Goal: Information Seeking & Learning: Learn about a topic

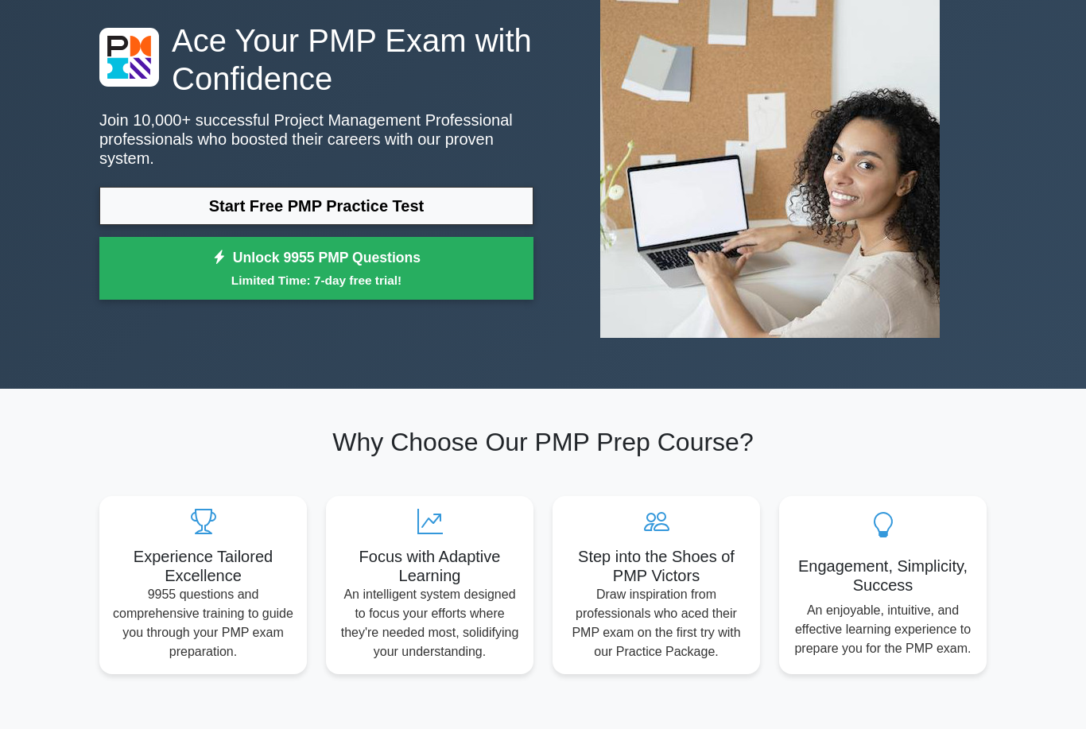
scroll to position [111, 0]
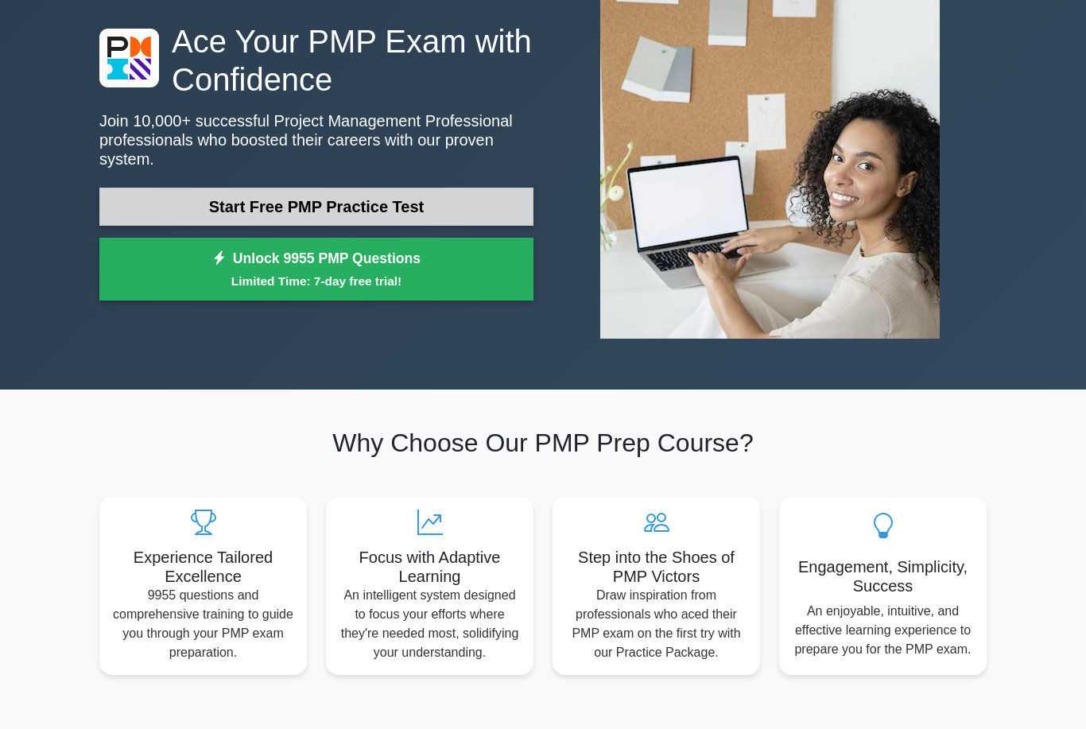
click at [168, 200] on link "Start Free PMP Practice Test" at bounding box center [316, 207] width 434 height 38
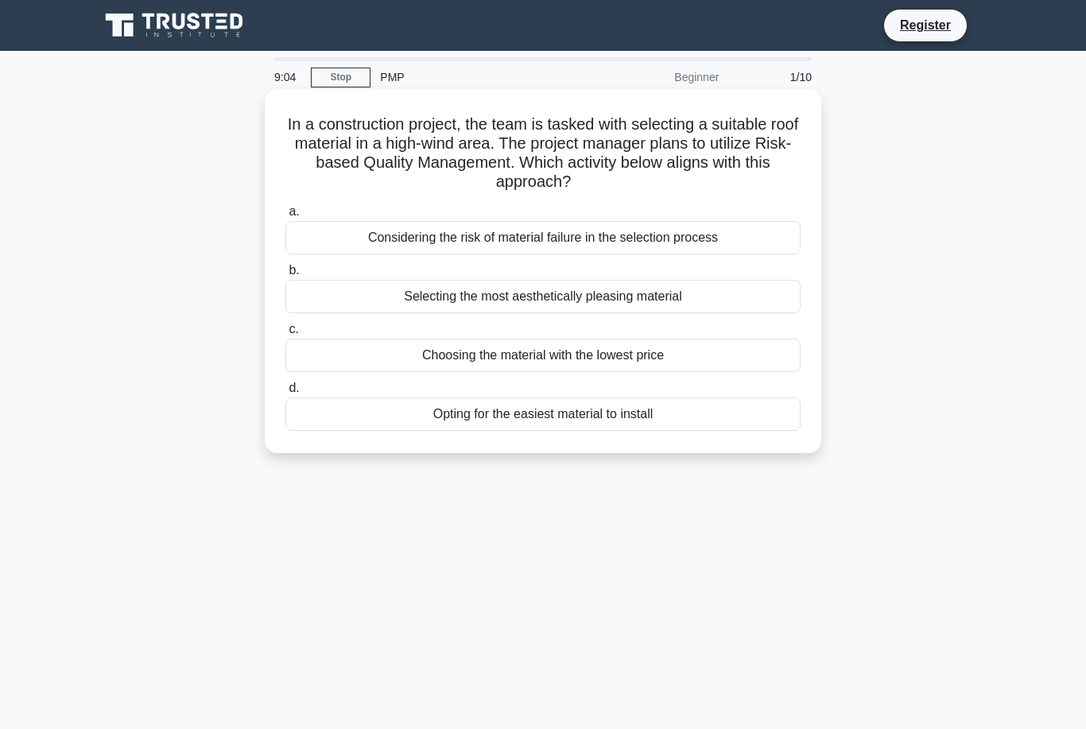
click at [423, 297] on div "Selecting the most aesthetically pleasing material" at bounding box center [542, 296] width 515 height 33
click at [285, 276] on input "b. Selecting the most aesthetically pleasing material" at bounding box center [285, 271] width 0 height 10
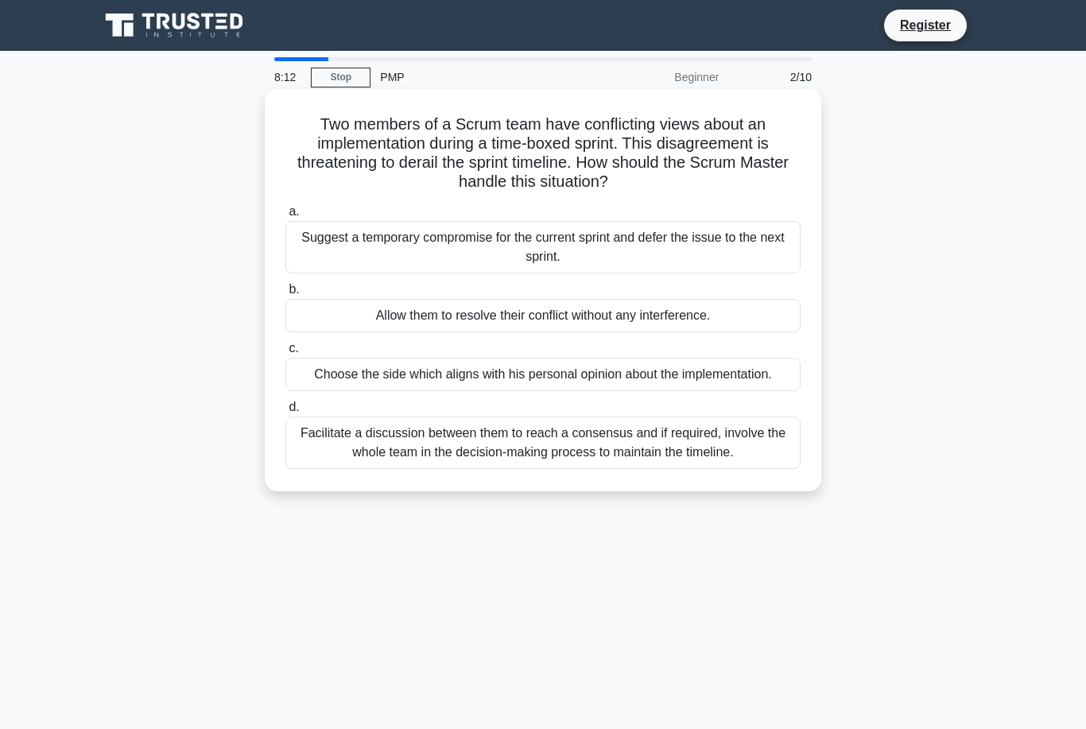
click at [351, 319] on div "Allow them to resolve their conflict without any interference." at bounding box center [542, 315] width 515 height 33
click at [285, 295] on input "b. Allow them to resolve their conflict without any interference." at bounding box center [285, 290] width 0 height 10
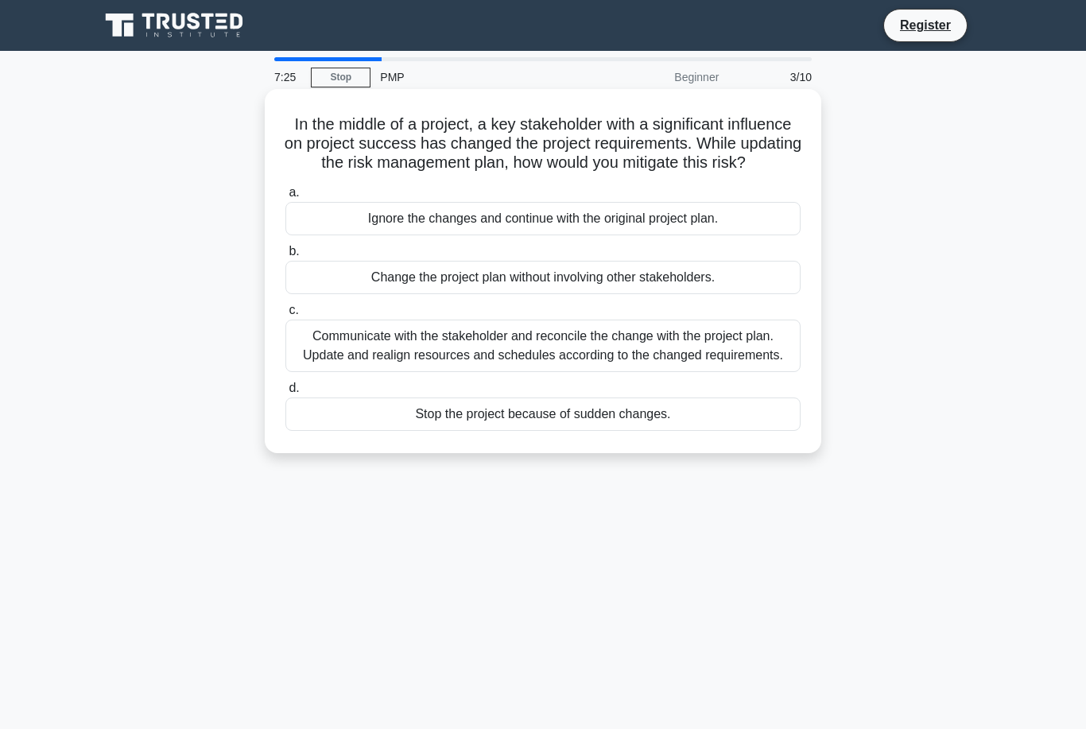
click at [376, 372] on div "Communicate with the stakeholder and reconcile the change with the project plan…" at bounding box center [542, 346] width 515 height 52
click at [285, 316] on input "c. Communicate with the stakeholder and reconcile the change with the project p…" at bounding box center [285, 310] width 0 height 10
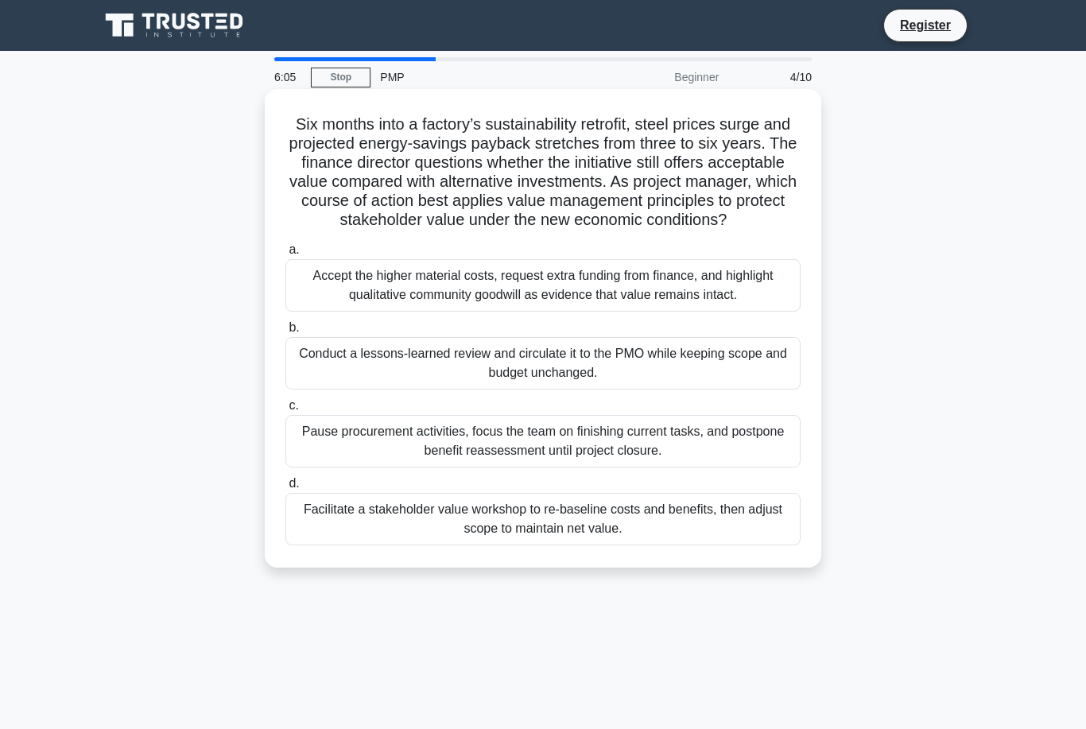
click at [367, 545] on div "Facilitate a stakeholder value workshop to re-baseline costs and benefits, then…" at bounding box center [542, 519] width 515 height 52
click at [285, 489] on input "d. Facilitate a stakeholder value workshop to re-baseline costs and benefits, t…" at bounding box center [285, 484] width 0 height 10
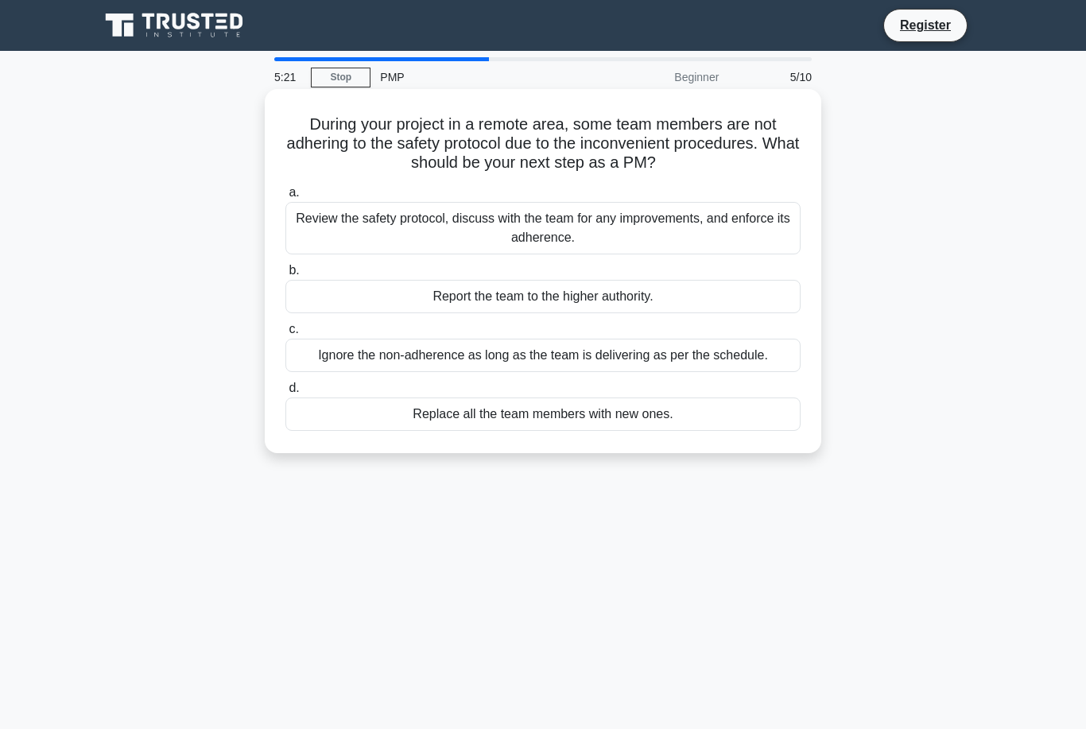
click at [376, 228] on div "Review the safety protocol, discuss with the team for any improvements, and enf…" at bounding box center [542, 228] width 515 height 52
click at [285, 198] on input "a. Review the safety protocol, discuss with the team for any improvements, and …" at bounding box center [285, 193] width 0 height 10
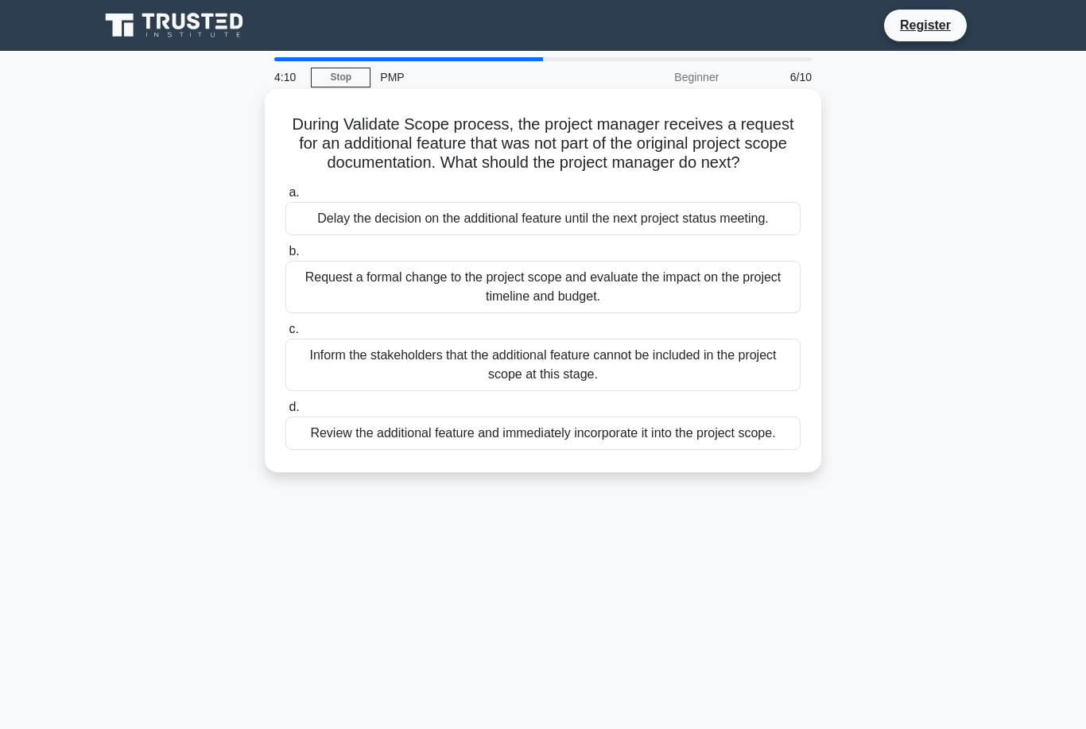
click at [329, 313] on div "Request a formal change to the project scope and evaluate the impact on the pro…" at bounding box center [542, 287] width 515 height 52
click at [285, 257] on input "b. Request a formal change to the project scope and evaluate the impact on the …" at bounding box center [285, 251] width 0 height 10
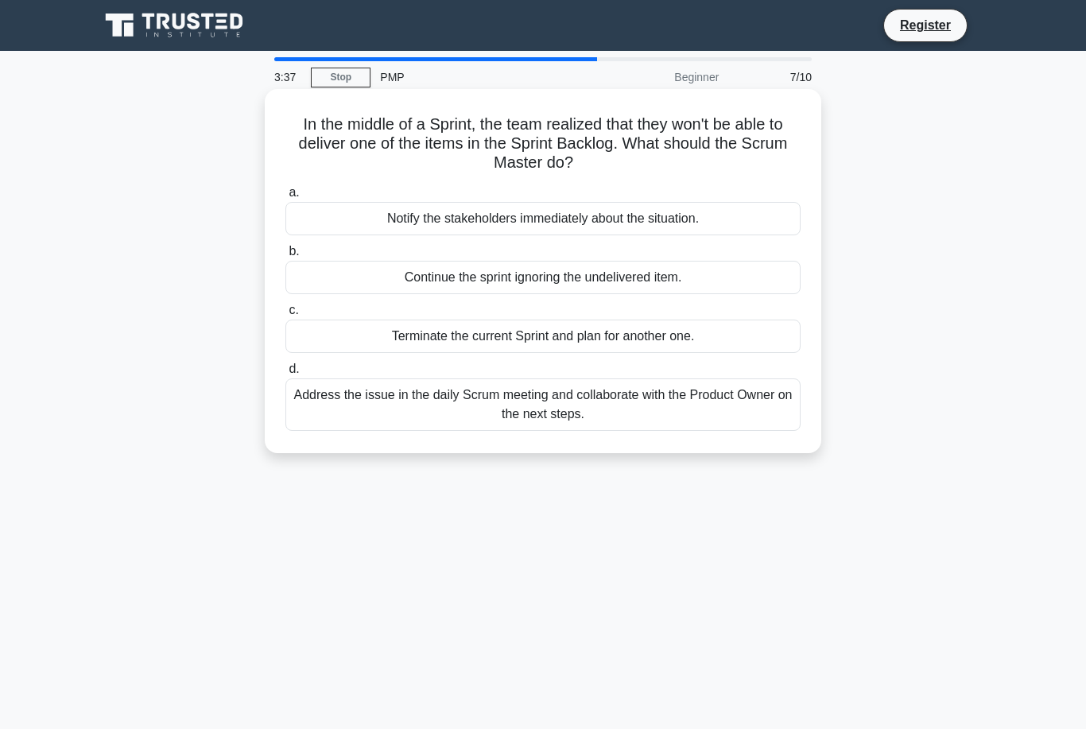
click at [343, 402] on div "Address the issue in the daily Scrum meeting and collaborate with the Product O…" at bounding box center [542, 404] width 515 height 52
click at [285, 375] on input "d. Address the issue in the daily Scrum meeting and collaborate with the Produc…" at bounding box center [285, 369] width 0 height 10
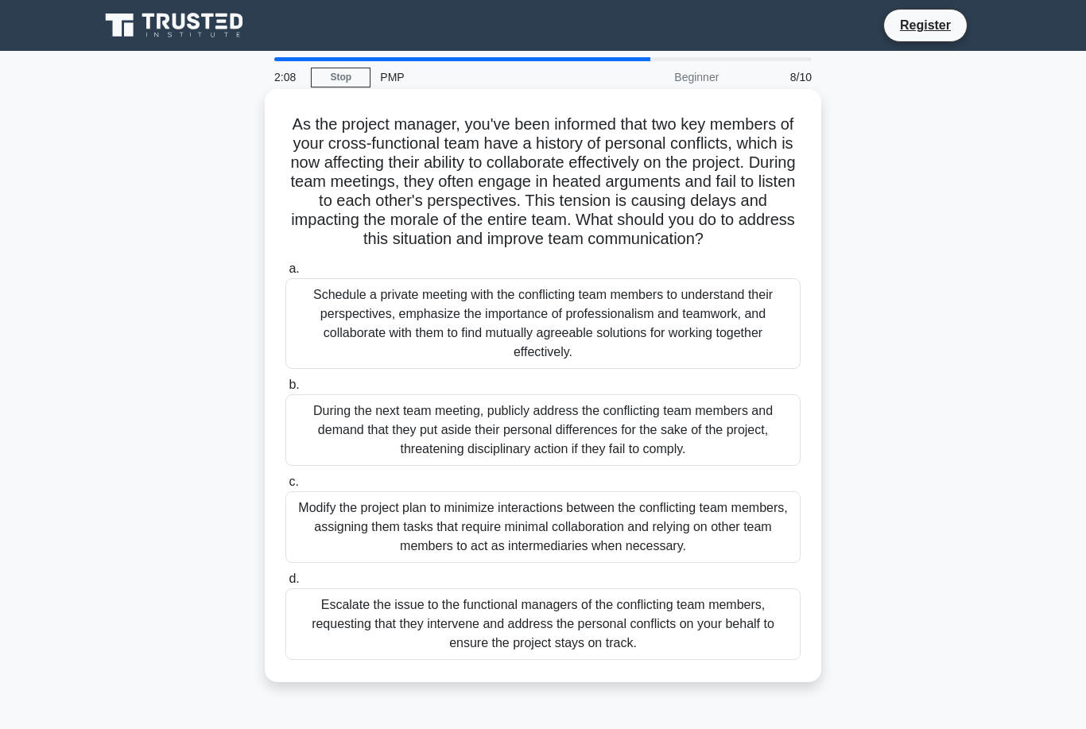
click at [351, 331] on div "Schedule a private meeting with the conflicting team members to understand thei…" at bounding box center [542, 323] width 515 height 91
click at [285, 274] on input "a. Schedule a private meeting with the conflicting team members to understand t…" at bounding box center [285, 269] width 0 height 10
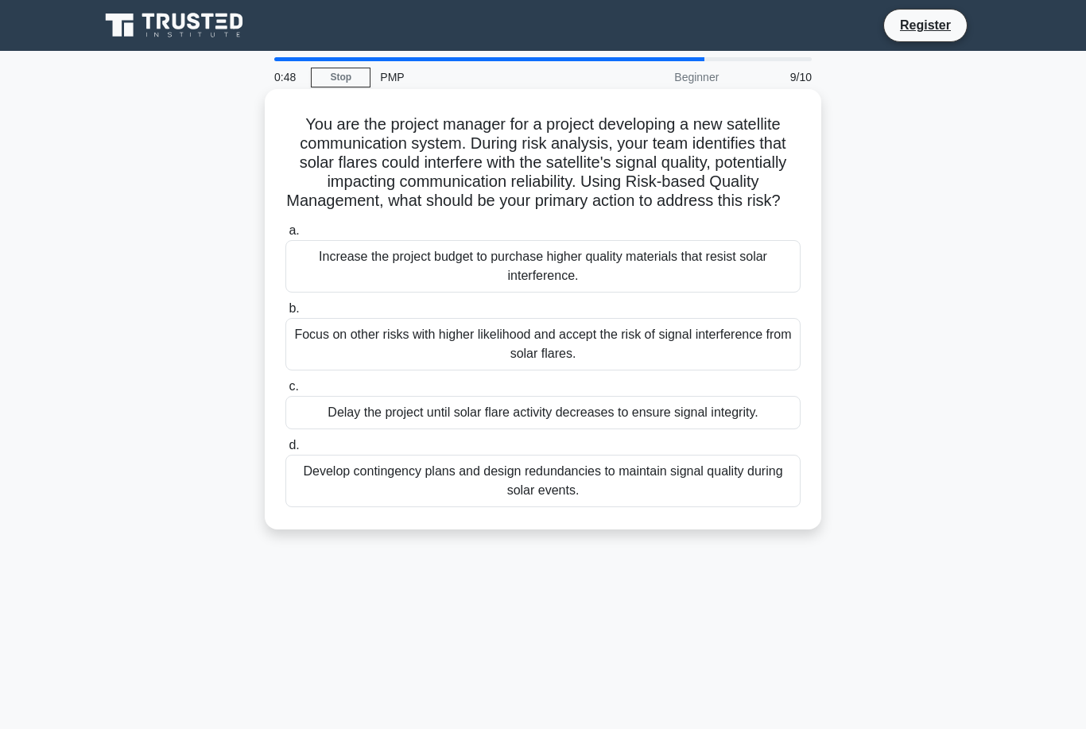
click at [343, 495] on div "Develop contingency plans and design redundancies to maintain signal quality du…" at bounding box center [542, 481] width 515 height 52
click at [285, 451] on input "d. Develop contingency plans and design redundancies to maintain signal quality…" at bounding box center [285, 446] width 0 height 10
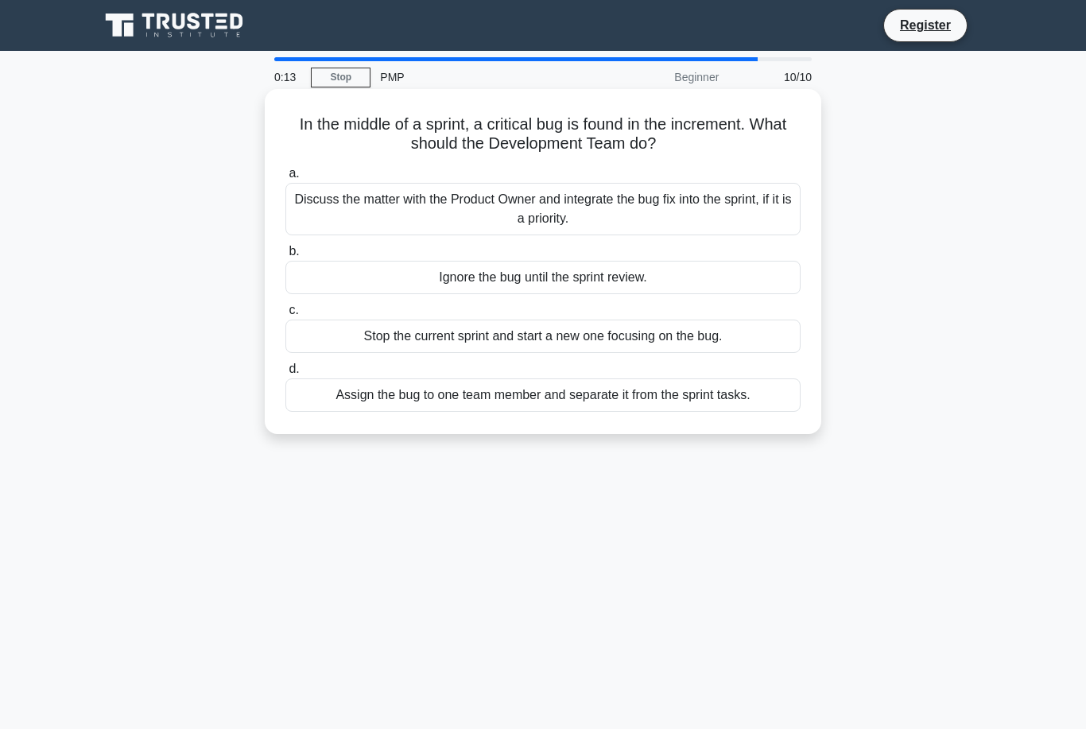
click at [346, 203] on div "Discuss the matter with the Product Owner and integrate the bug fix into the sp…" at bounding box center [542, 209] width 515 height 52
click at [285, 179] on input "a. Discuss the matter with the Product Owner and integrate the bug fix into the…" at bounding box center [285, 174] width 0 height 10
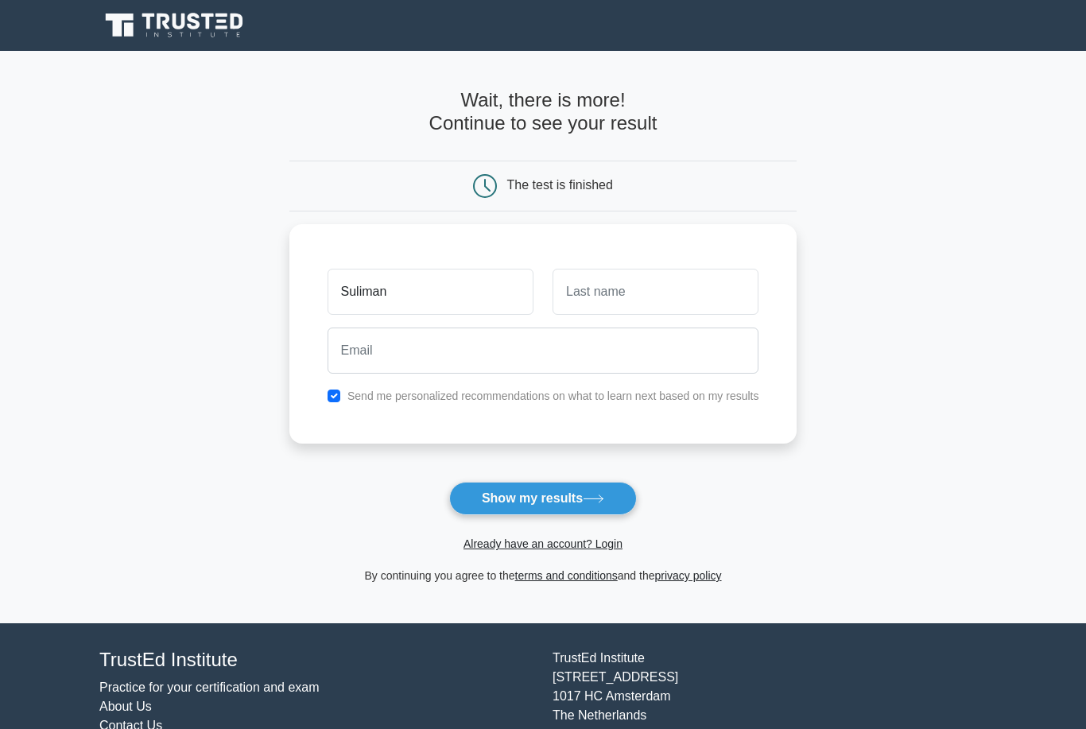
type input "Suliman"
type input "[PERSON_NAME]"
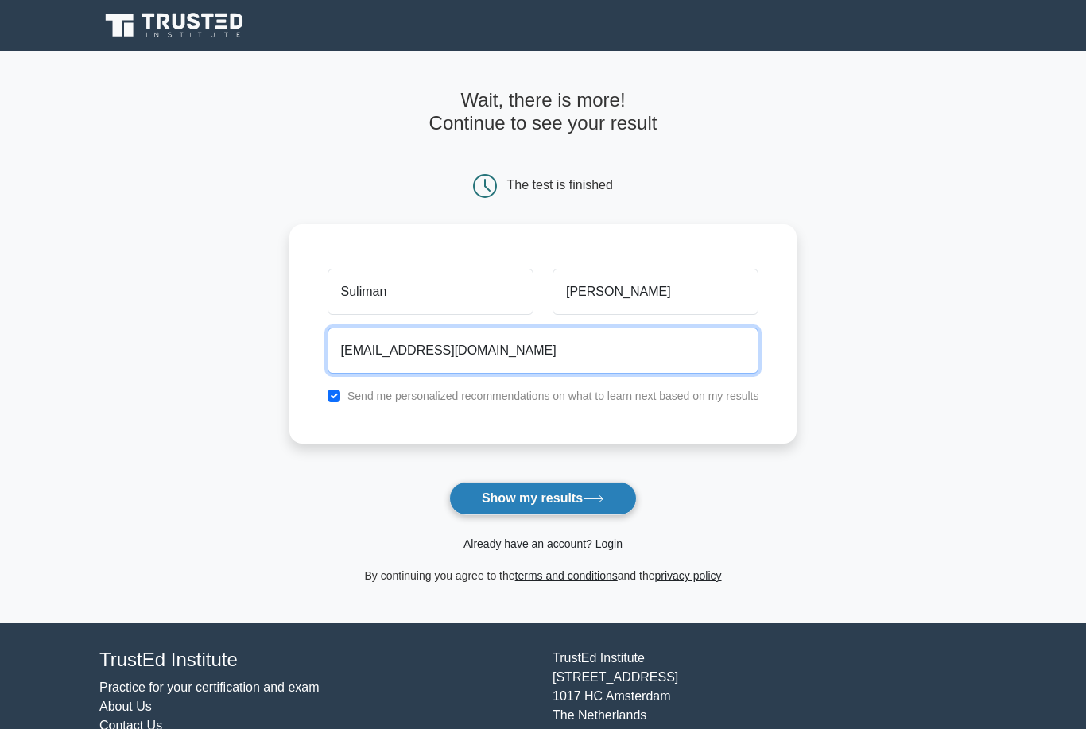
type input "[EMAIL_ADDRESS][DOMAIN_NAME]"
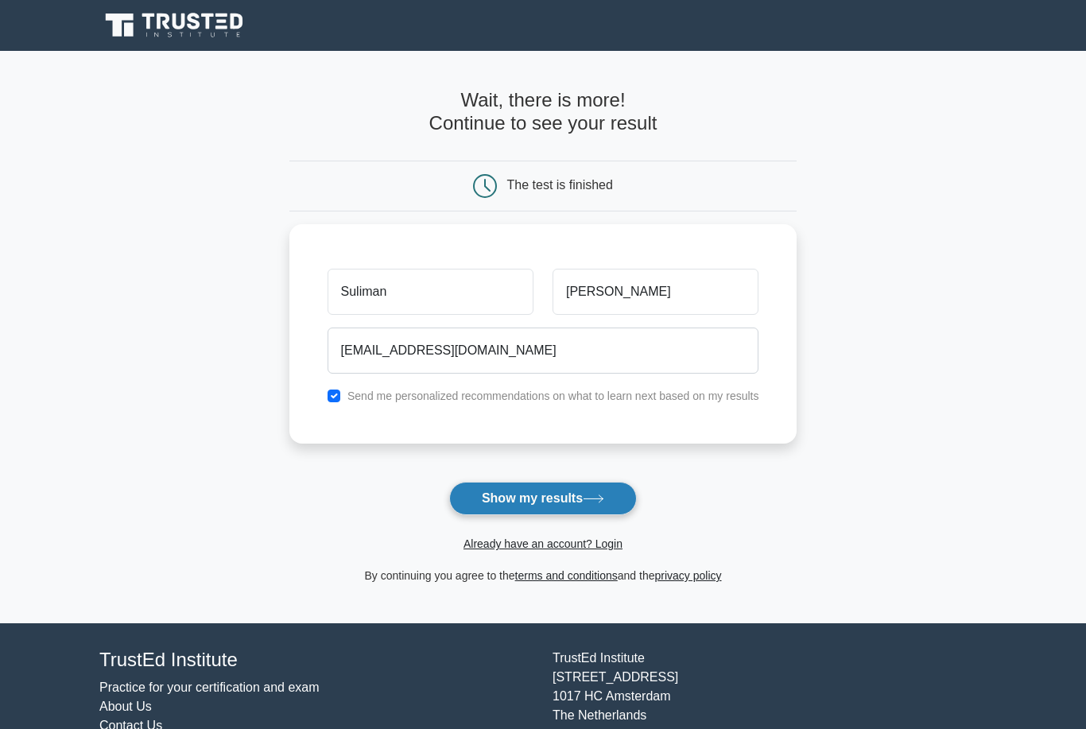
click at [493, 495] on button "Show my results" at bounding box center [543, 498] width 188 height 33
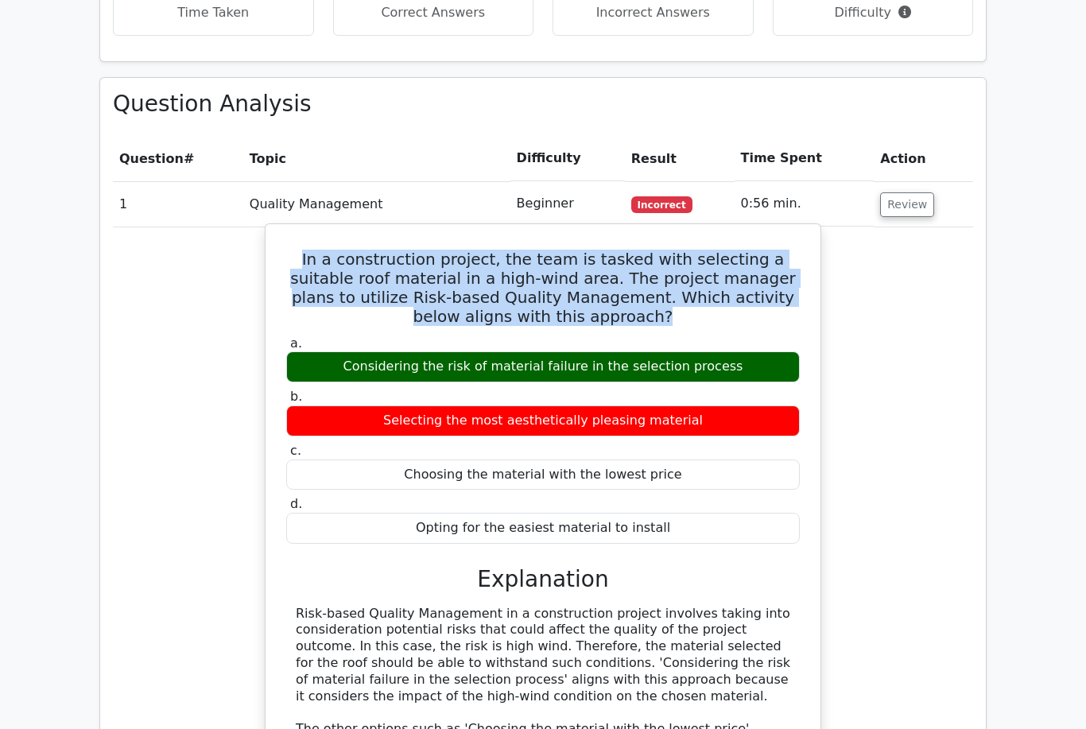
scroll to position [1240, 0]
click at [665, 406] on div "Selecting the most aesthetically pleasing material" at bounding box center [543, 421] width 514 height 31
click at [396, 566] on h3 "Explanation" at bounding box center [543, 579] width 495 height 27
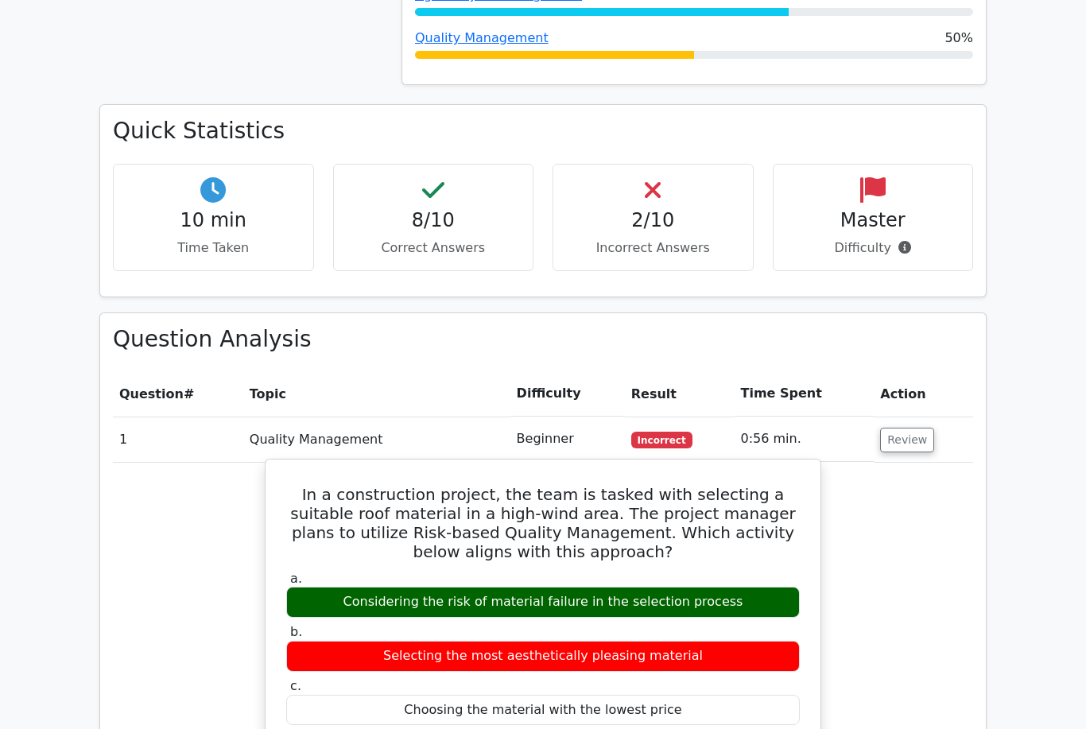
scroll to position [859, 0]
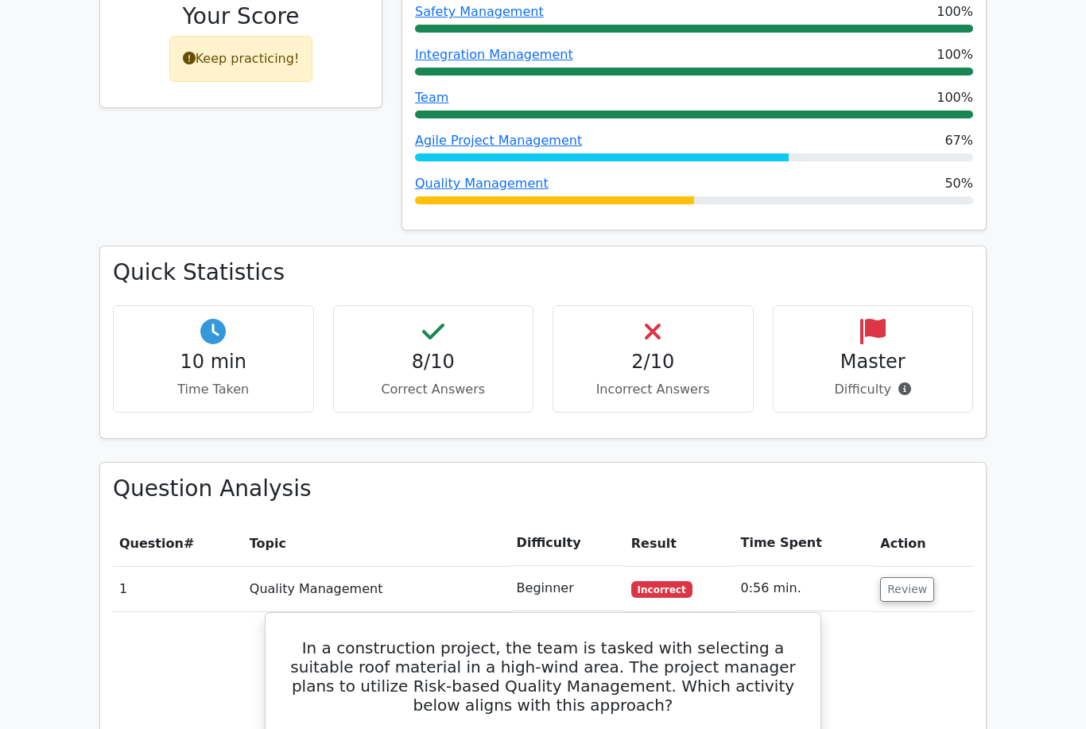
click at [615, 380] on p "Incorrect Answers" at bounding box center [653, 389] width 174 height 19
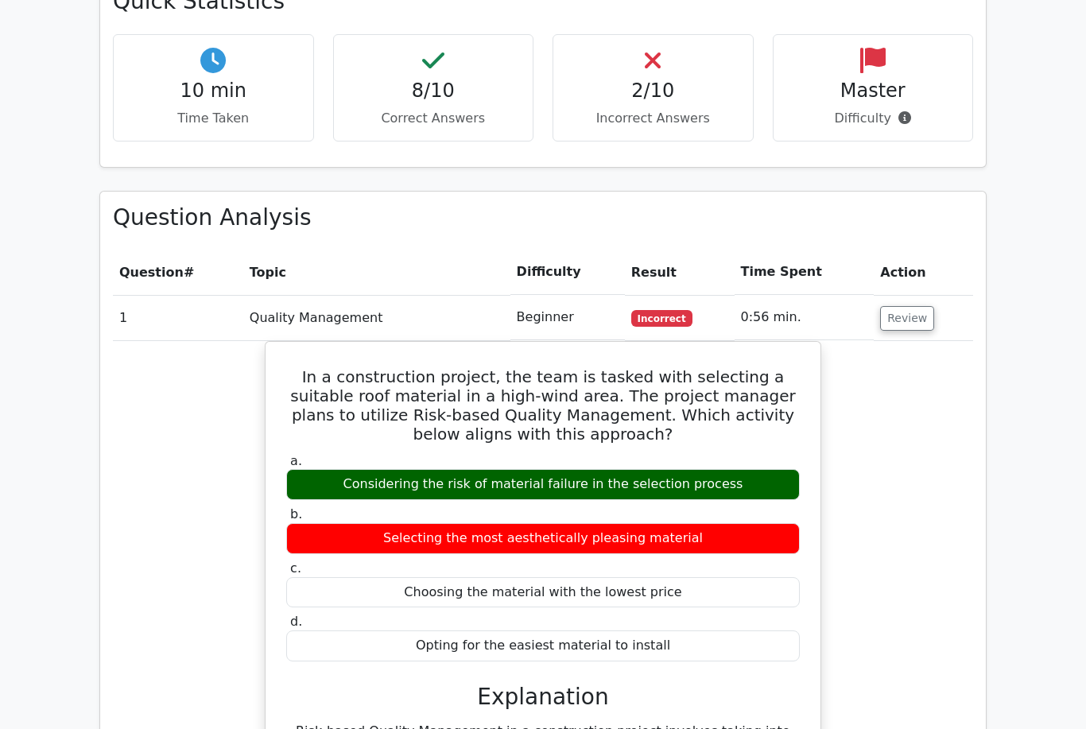
scroll to position [1130, 0]
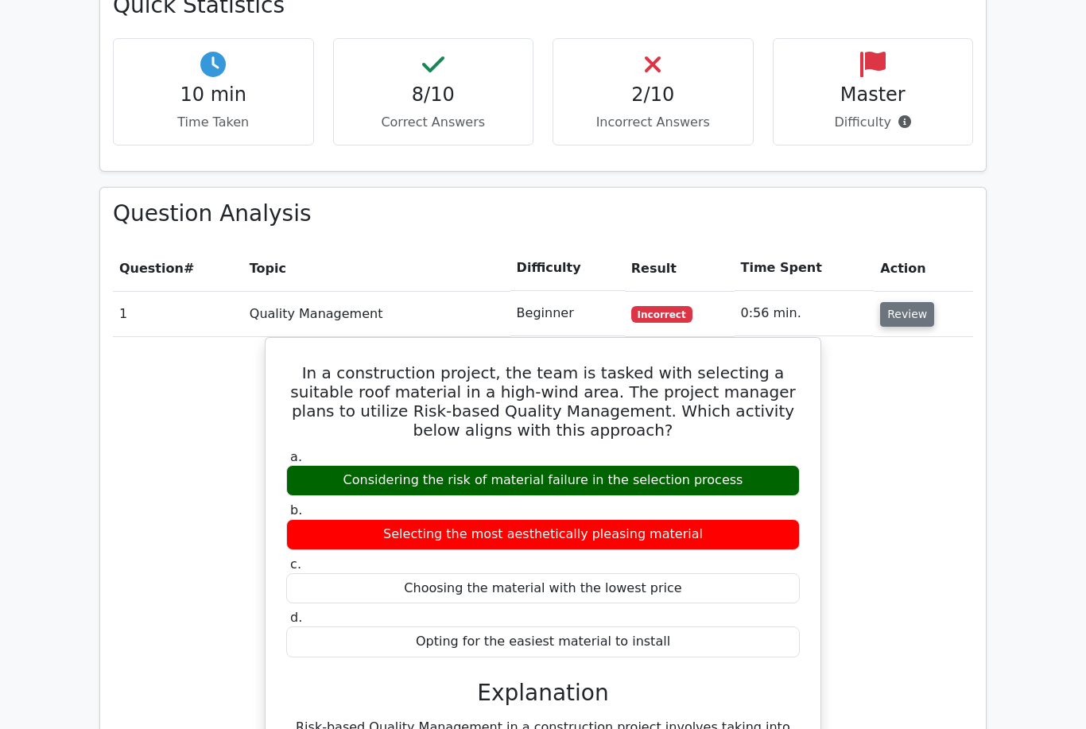
click at [902, 303] on button "Review" at bounding box center [907, 315] width 54 height 25
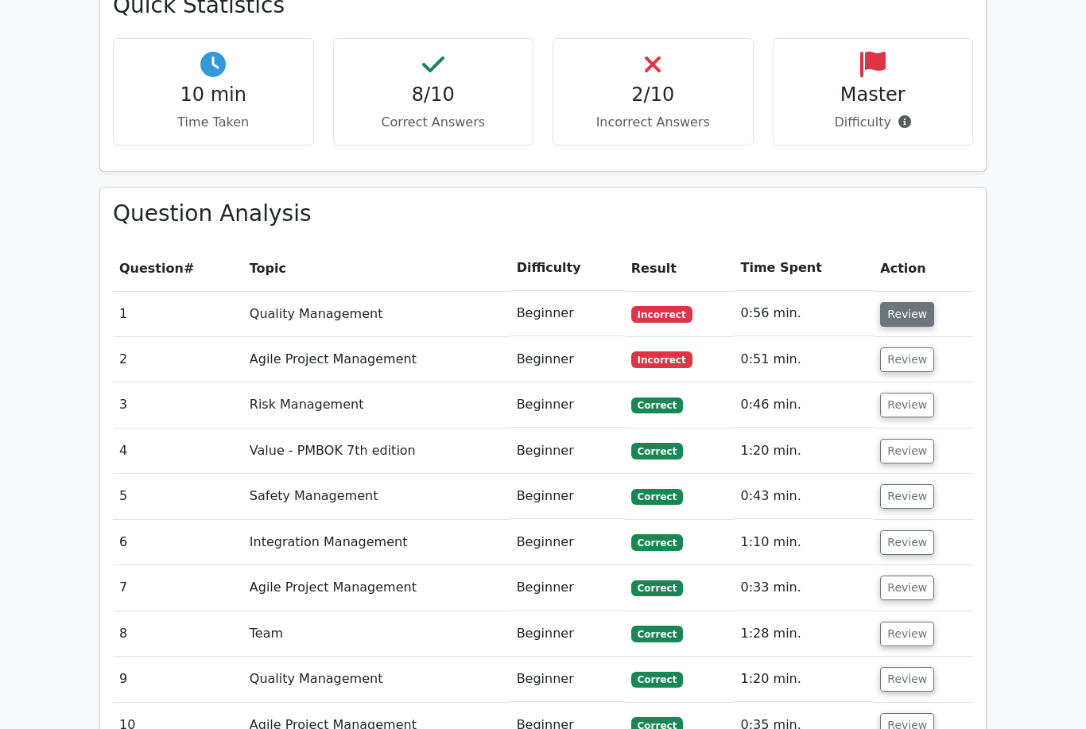
scroll to position [1131, 0]
click at [914, 347] on button "Review" at bounding box center [907, 359] width 54 height 25
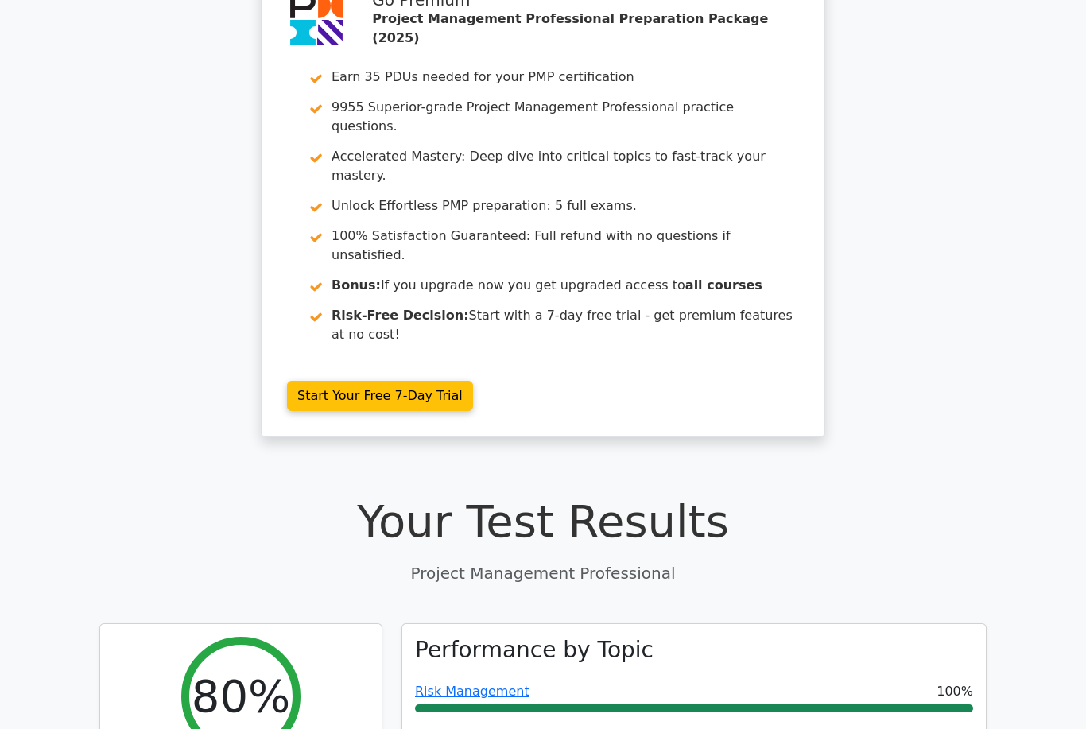
scroll to position [0, 0]
